Goal: Transaction & Acquisition: Download file/media

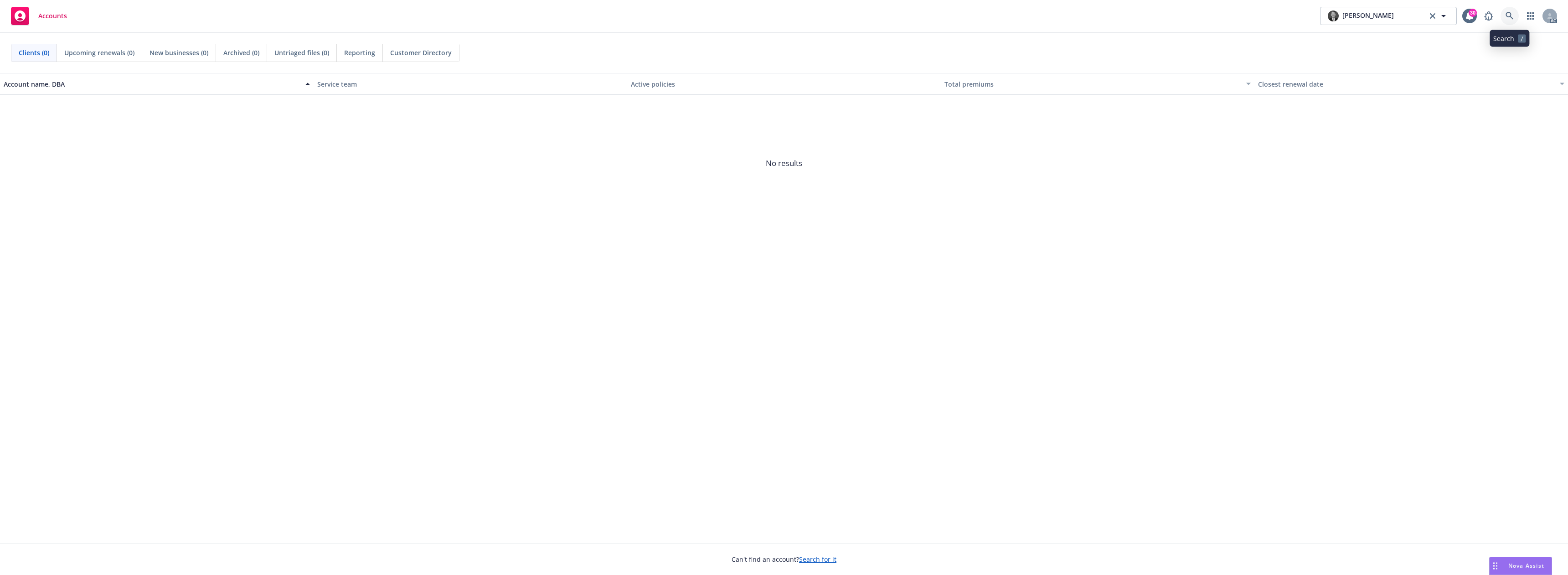
click at [1518, 18] on link at bounding box center [1510, 16] width 18 height 18
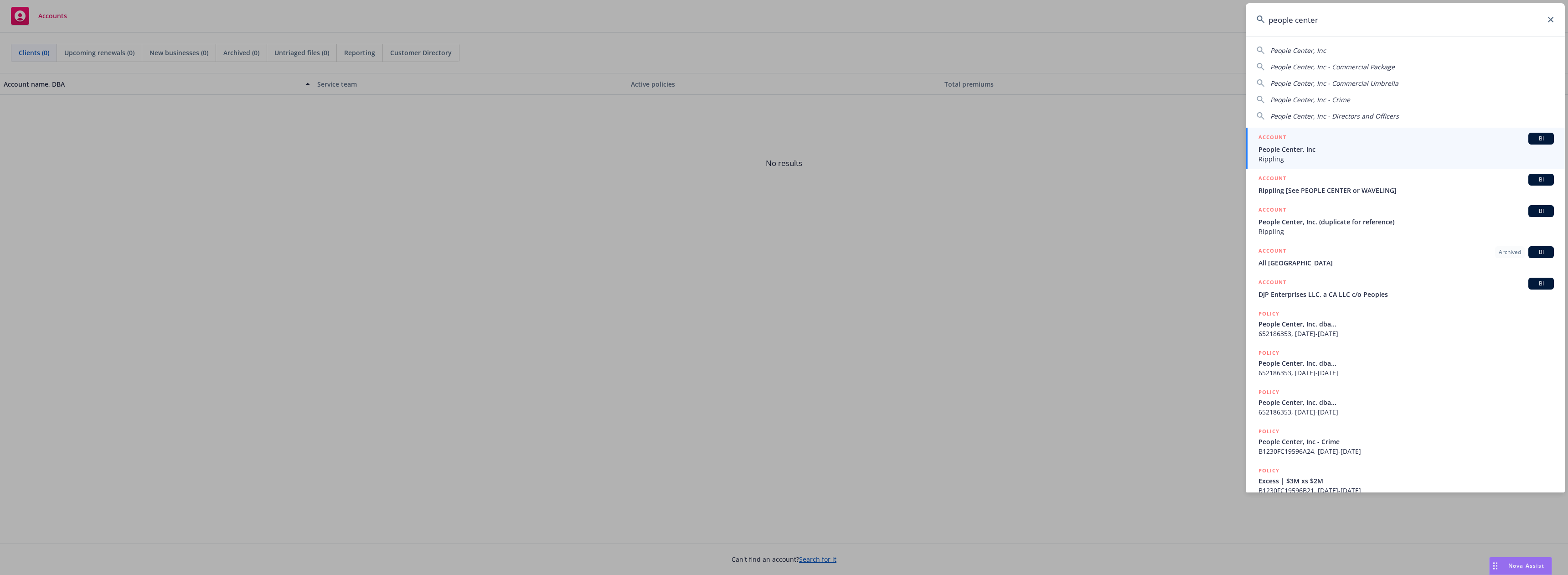
type input "people center"
click at [1281, 152] on span "People Center, Inc" at bounding box center [1406, 149] width 295 height 10
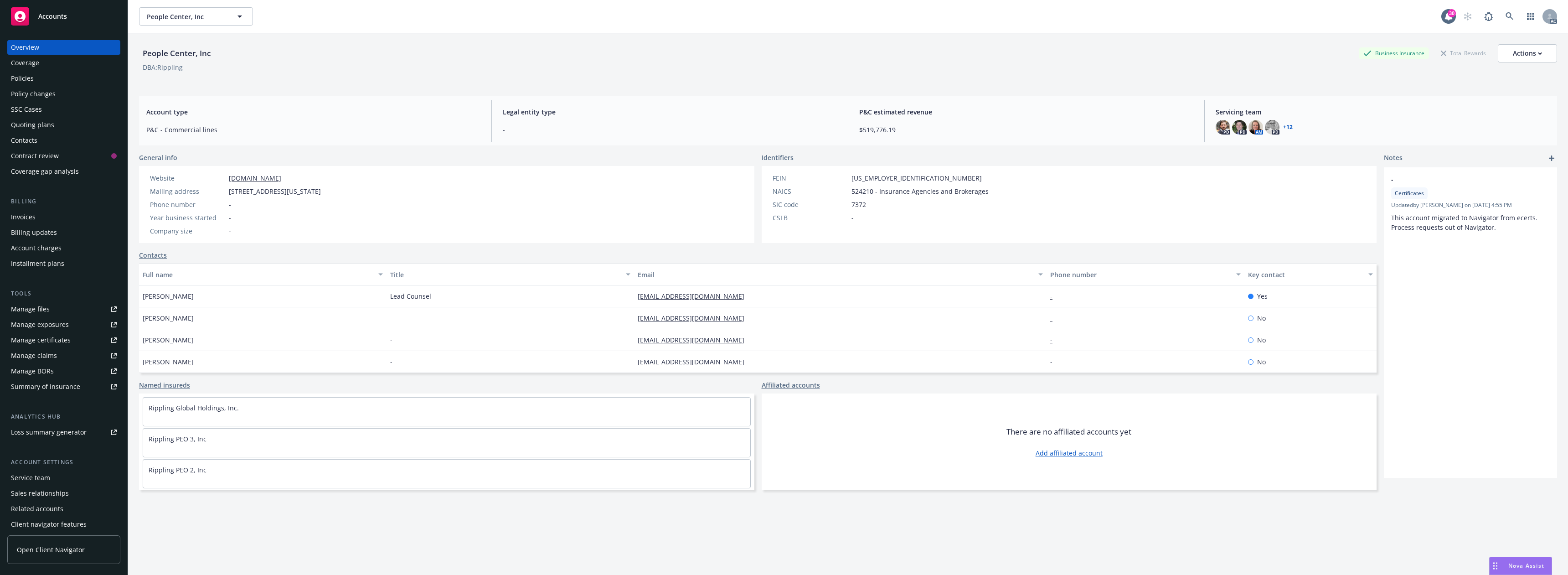
click at [16, 76] on div "Policies" at bounding box center [22, 79] width 23 height 15
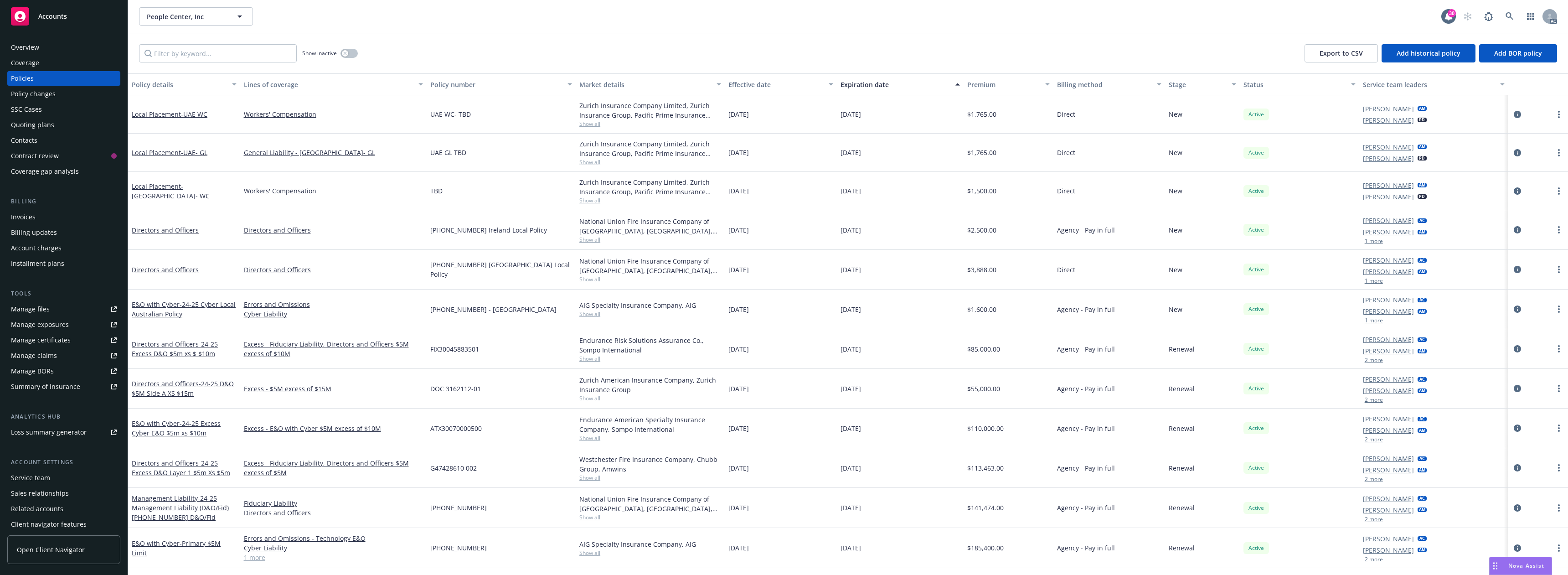
scroll to position [411, 0]
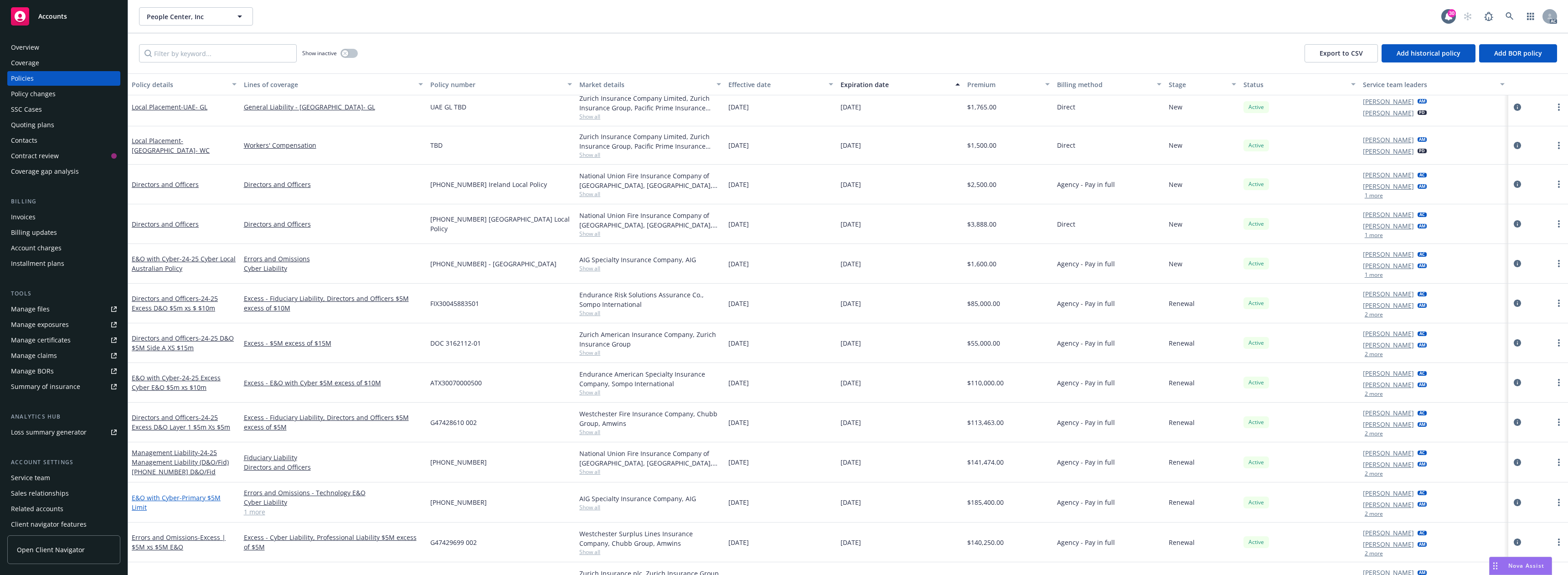
click at [204, 498] on span "- Primary $5M Limit" at bounding box center [176, 503] width 89 height 18
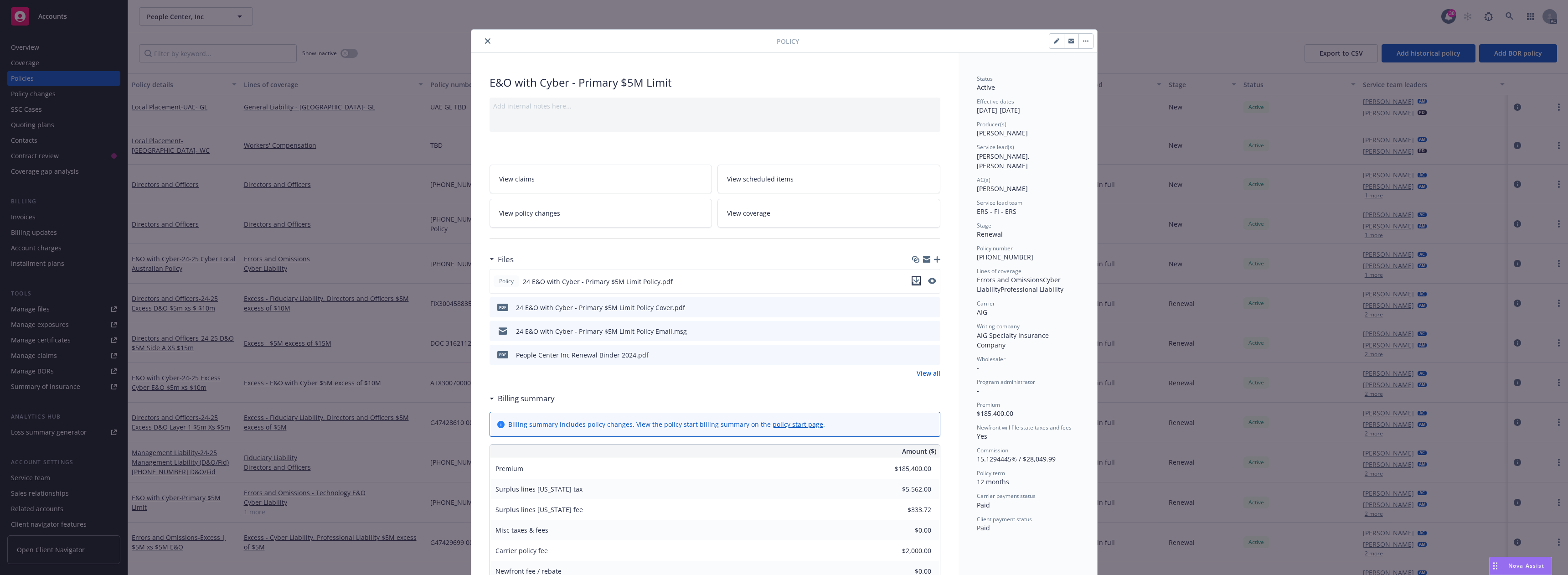
click at [914, 283] on icon "download file" at bounding box center [916, 281] width 7 height 7
